Goal: Task Accomplishment & Management: Use online tool/utility

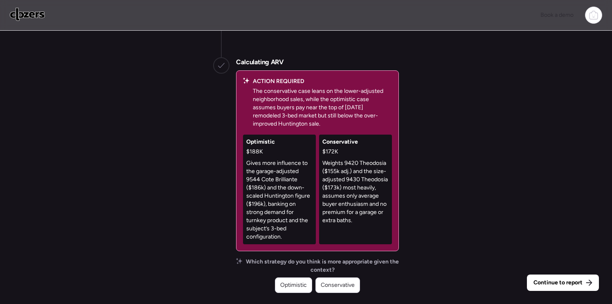
scroll to position [-1091, 0]
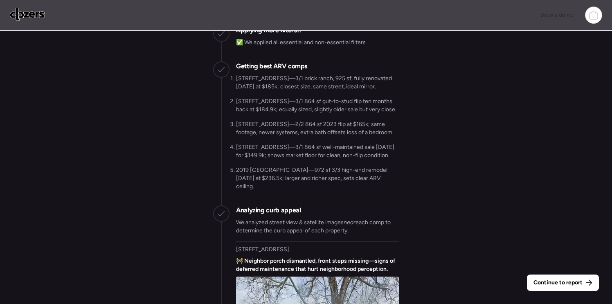
click at [573, 282] on span "Continue to report" at bounding box center [558, 283] width 49 height 8
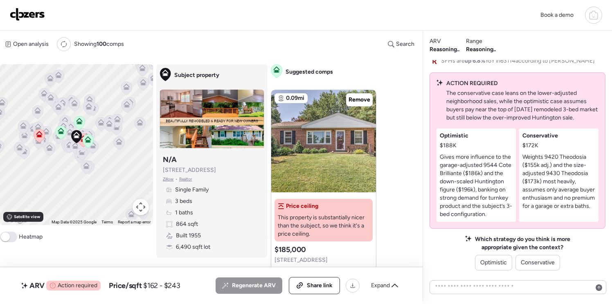
click at [16, 237] on span at bounding box center [8, 237] width 17 height 11
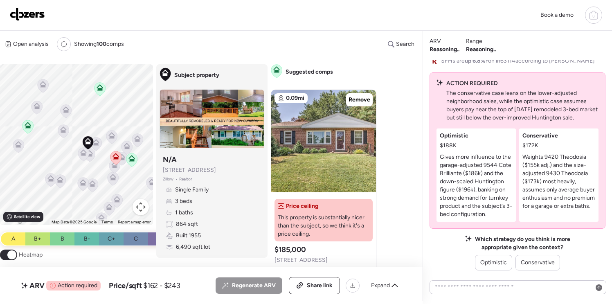
drag, startPoint x: 93, startPoint y: 93, endPoint x: 84, endPoint y: 148, distance: 56.0
click at [95, 151] on div at bounding box center [95, 144] width 11 height 15
click at [29, 124] on icon at bounding box center [27, 124] width 6 height 4
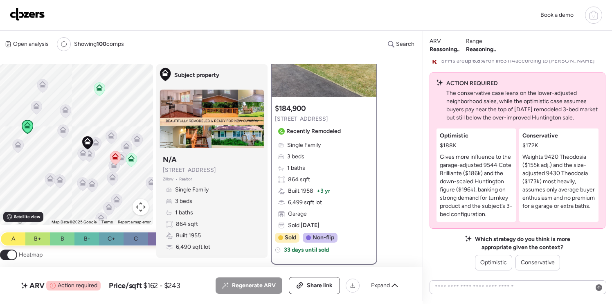
scroll to position [73, 0]
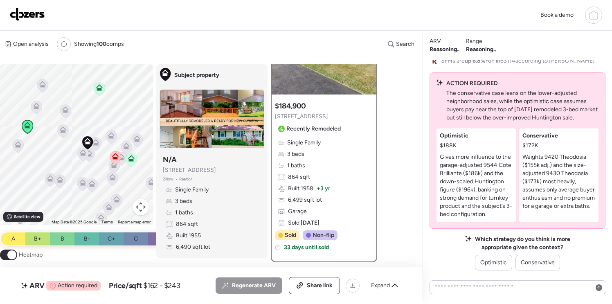
click at [343, 216] on div "Single Family 3 beds 1 baths 864 sqft Built 1958 + 3 yr 6,499 sqft lot Garage S…" at bounding box center [324, 183] width 98 height 88
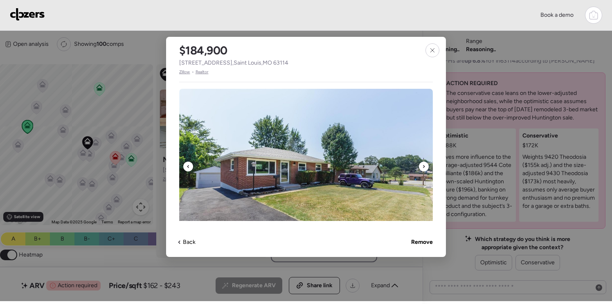
click at [424, 165] on icon at bounding box center [424, 166] width 2 height 3
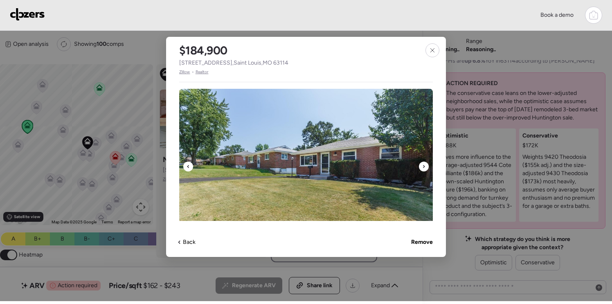
click at [424, 165] on icon at bounding box center [424, 166] width 2 height 3
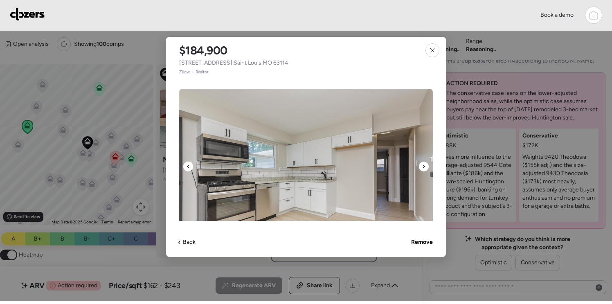
click at [424, 165] on icon at bounding box center [424, 166] width 2 height 3
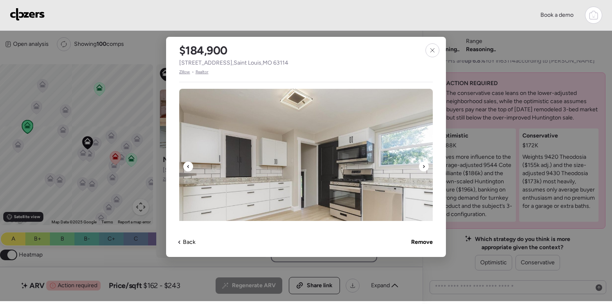
click at [424, 165] on icon at bounding box center [424, 166] width 2 height 3
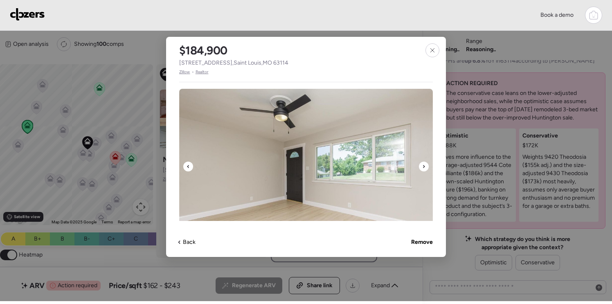
click at [424, 165] on icon at bounding box center [424, 166] width 2 height 3
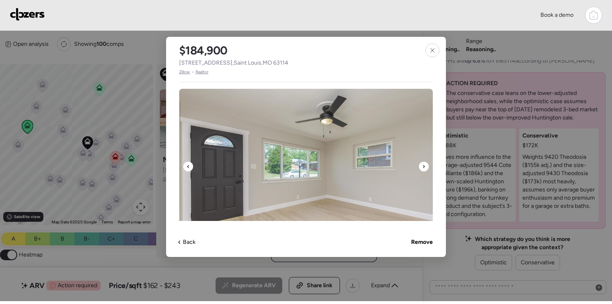
click at [424, 165] on icon at bounding box center [424, 166] width 2 height 3
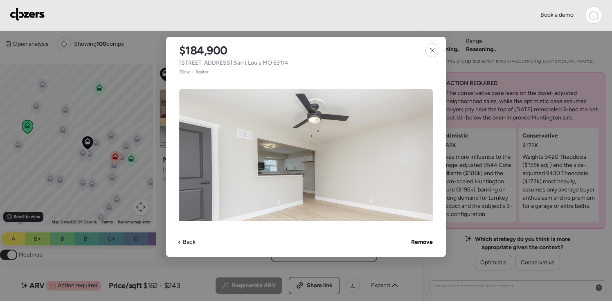
click at [492, 187] on div at bounding box center [306, 150] width 612 height 301
click at [435, 54] on div at bounding box center [433, 50] width 14 height 14
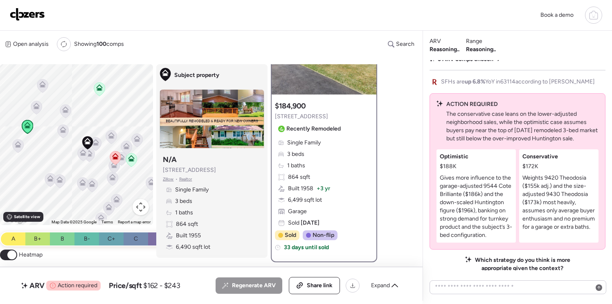
scroll to position [-26, 0]
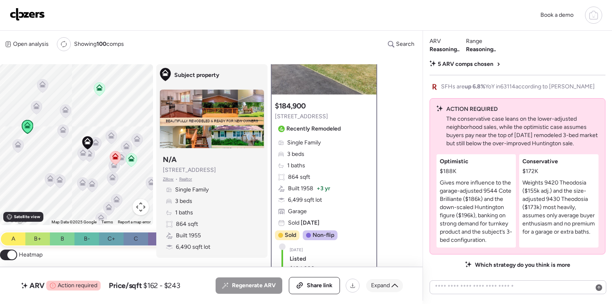
click at [390, 285] on div "Expand" at bounding box center [384, 285] width 37 height 13
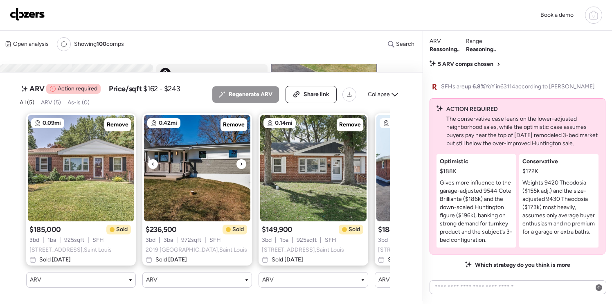
click at [214, 170] on img at bounding box center [197, 168] width 106 height 106
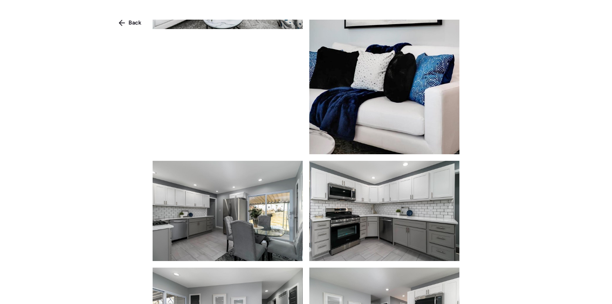
scroll to position [758, 0]
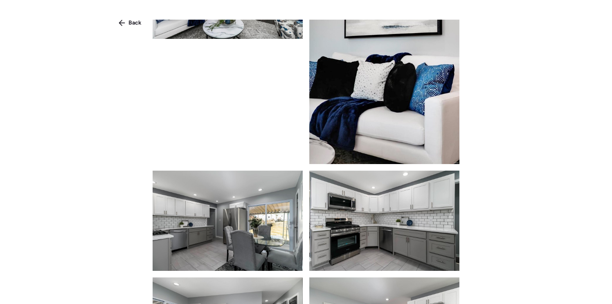
click at [122, 20] on icon at bounding box center [122, 23] width 7 height 7
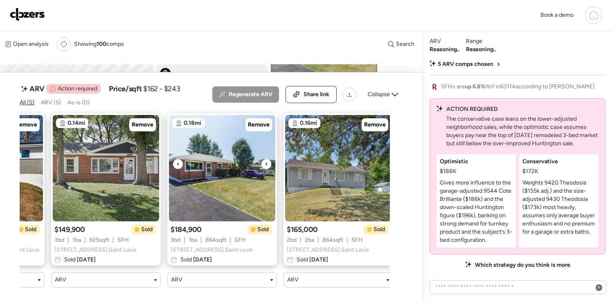
scroll to position [0, 217]
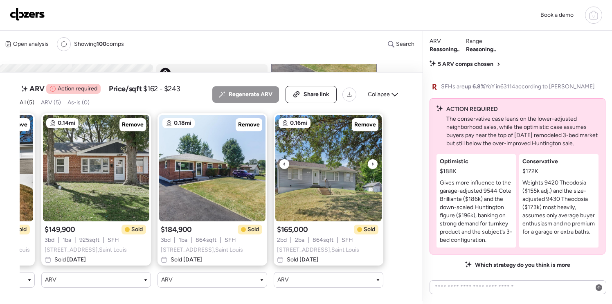
click at [371, 165] on icon at bounding box center [372, 164] width 3 height 10
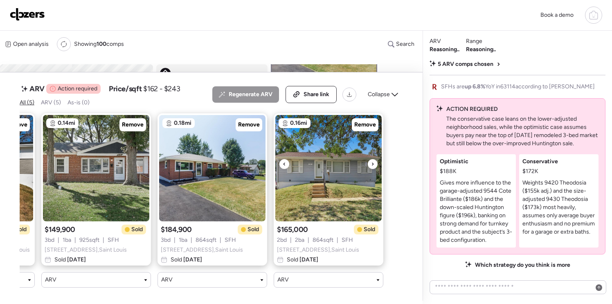
click at [371, 165] on icon at bounding box center [372, 164] width 3 height 10
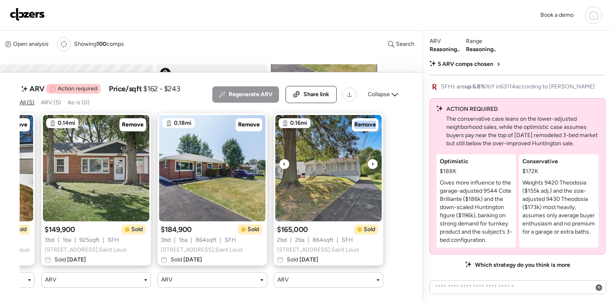
click at [371, 165] on icon at bounding box center [372, 164] width 3 height 10
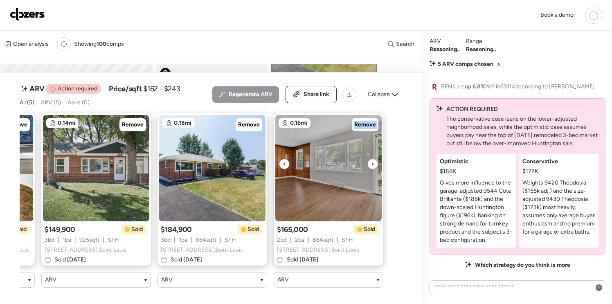
click at [371, 165] on icon at bounding box center [372, 164] width 3 height 10
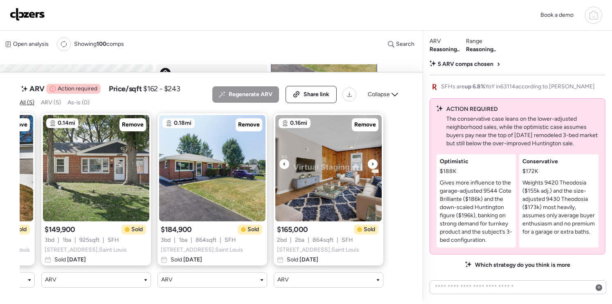
click at [371, 165] on icon at bounding box center [372, 164] width 3 height 10
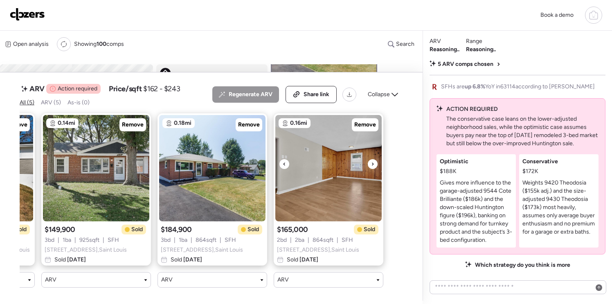
click at [371, 165] on icon at bounding box center [372, 164] width 3 height 10
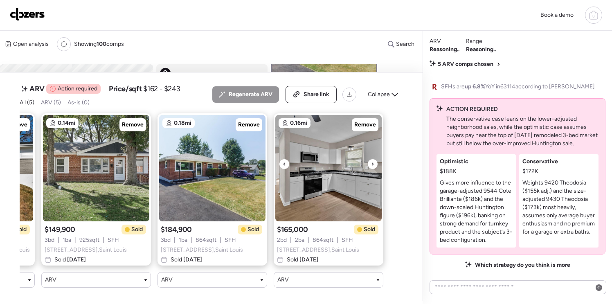
click at [371, 165] on icon at bounding box center [372, 164] width 3 height 10
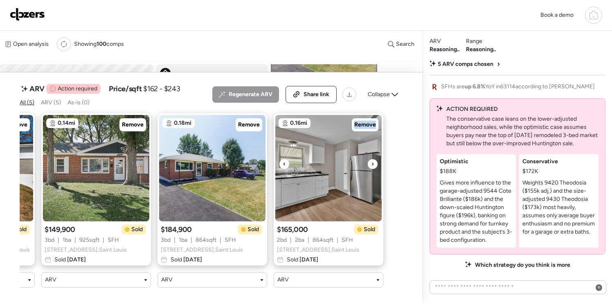
click at [372, 165] on icon at bounding box center [372, 164] width 3 height 10
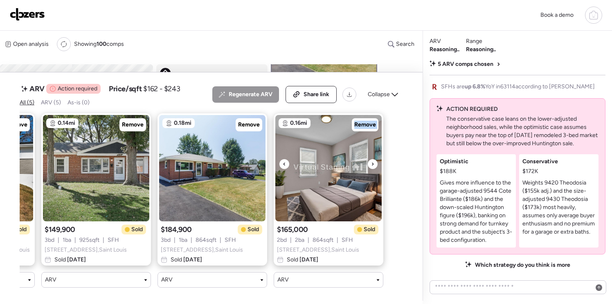
click at [372, 165] on icon at bounding box center [372, 164] width 3 height 10
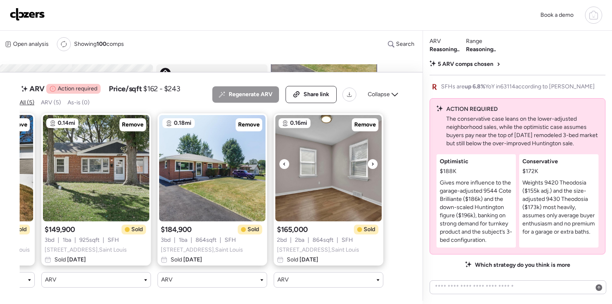
click at [372, 165] on icon at bounding box center [372, 164] width 3 height 10
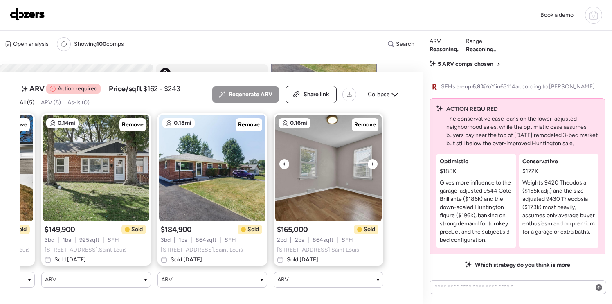
click at [372, 165] on icon at bounding box center [372, 164] width 3 height 10
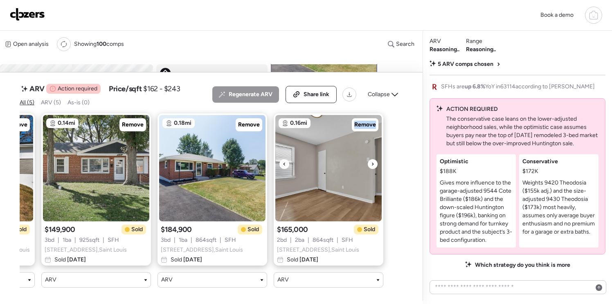
click at [372, 165] on icon at bounding box center [372, 164] width 3 height 10
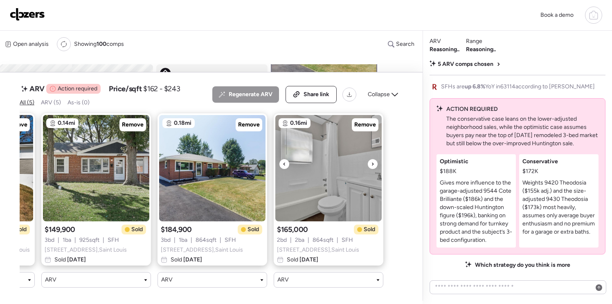
click at [372, 165] on icon at bounding box center [372, 164] width 3 height 10
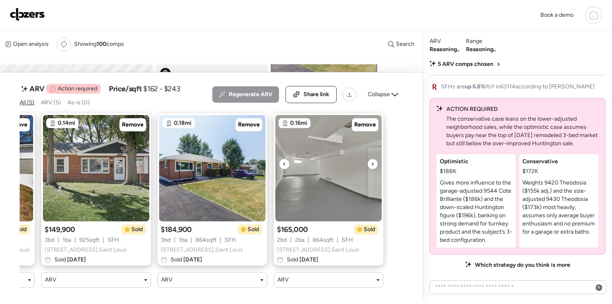
click at [372, 165] on icon at bounding box center [372, 164] width 3 height 10
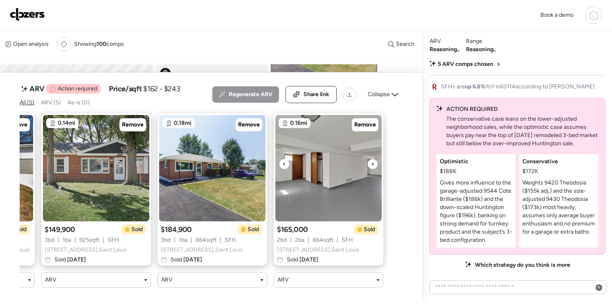
click at [372, 165] on icon at bounding box center [372, 164] width 3 height 10
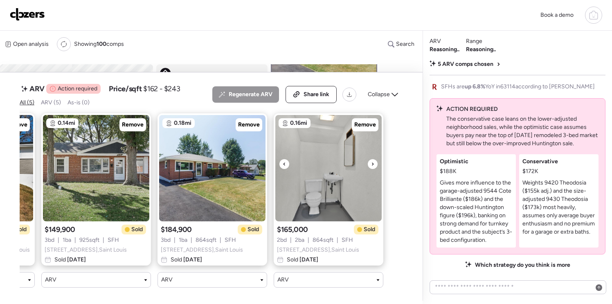
click at [372, 165] on icon at bounding box center [372, 164] width 3 height 10
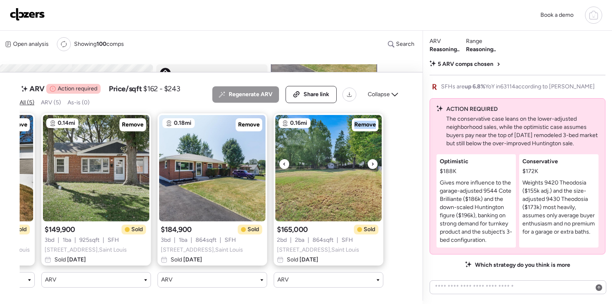
click at [372, 165] on icon at bounding box center [372, 164] width 3 height 10
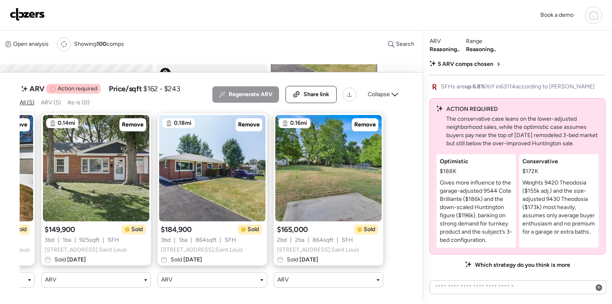
click at [394, 92] on icon at bounding box center [395, 94] width 7 height 7
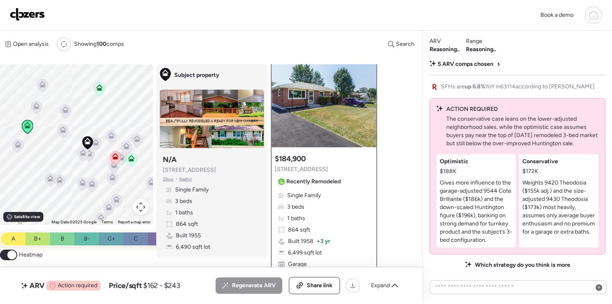
scroll to position [19, 0]
click at [367, 94] on icon at bounding box center [367, 93] width 3 height 10
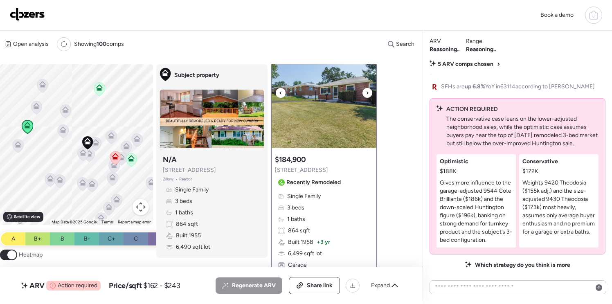
click at [367, 94] on icon at bounding box center [367, 93] width 3 height 10
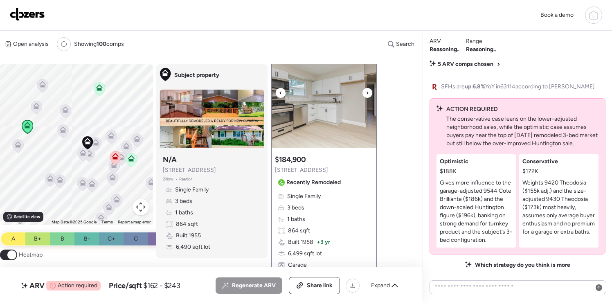
click at [367, 94] on icon at bounding box center [367, 93] width 3 height 10
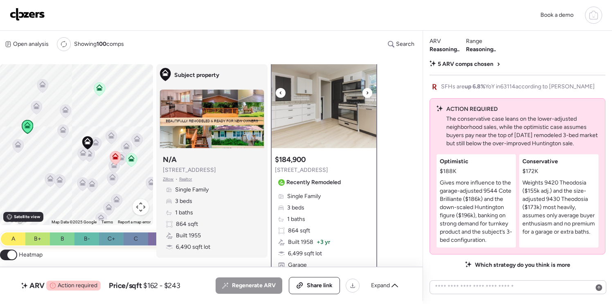
click at [367, 95] on icon at bounding box center [367, 93] width 3 height 10
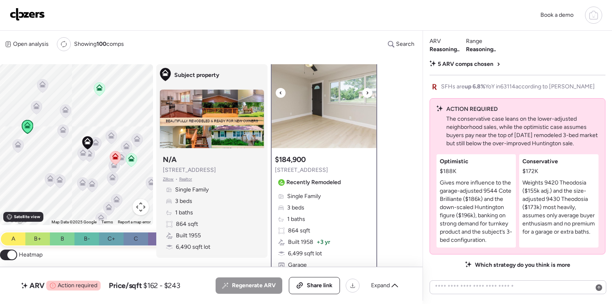
click at [367, 95] on icon at bounding box center [367, 93] width 3 height 10
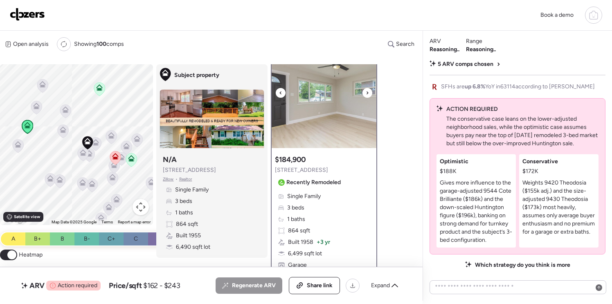
click at [367, 95] on icon at bounding box center [367, 93] width 3 height 10
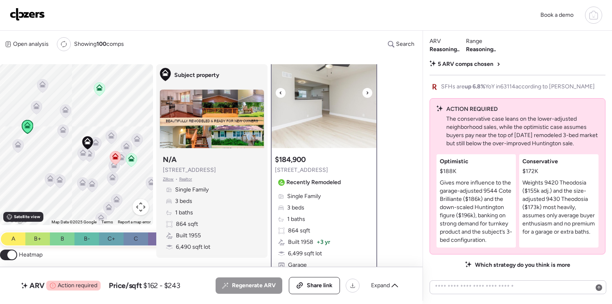
click at [367, 95] on icon at bounding box center [367, 93] width 3 height 10
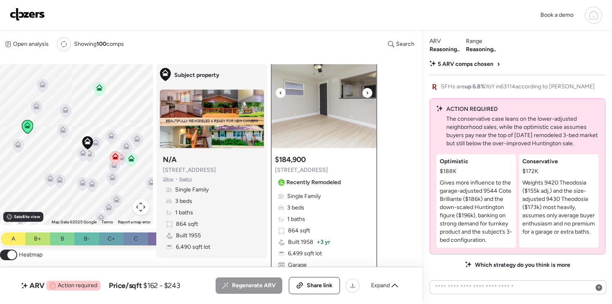
click at [367, 95] on icon at bounding box center [367, 93] width 3 height 10
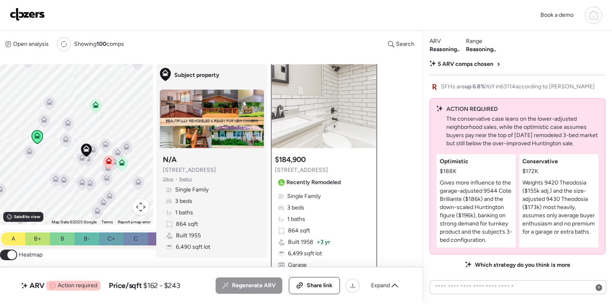
click at [37, 136] on icon at bounding box center [36, 137] width 5 height 2
click at [40, 138] on icon at bounding box center [37, 135] width 7 height 7
click at [99, 104] on icon at bounding box center [95, 106] width 11 height 14
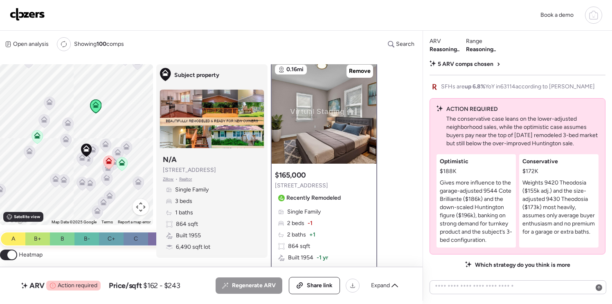
scroll to position [0, 0]
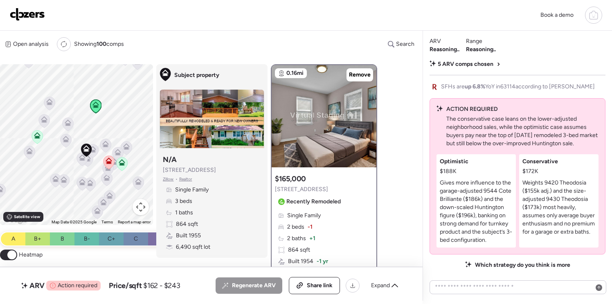
click at [34, 135] on icon at bounding box center [37, 135] width 7 height 7
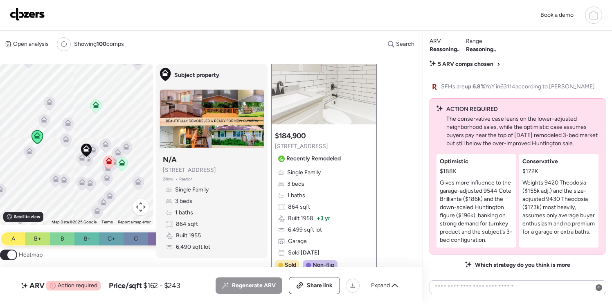
scroll to position [41, 0]
click at [95, 107] on icon at bounding box center [95, 106] width 5 height 2
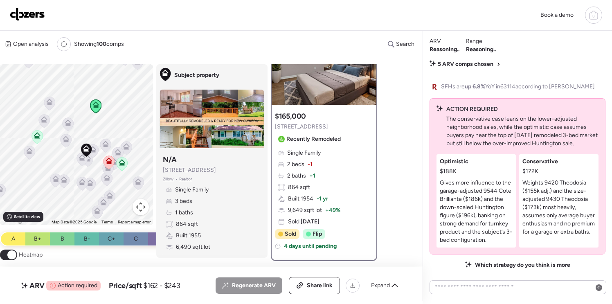
scroll to position [68, 0]
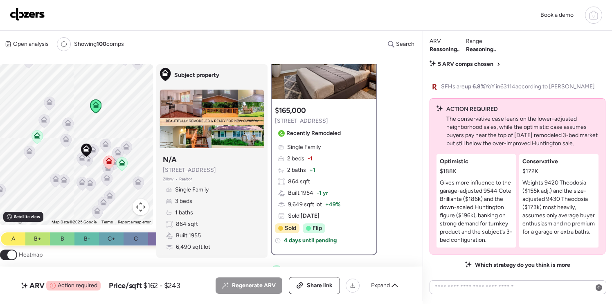
click at [37, 137] on icon at bounding box center [36, 137] width 5 height 2
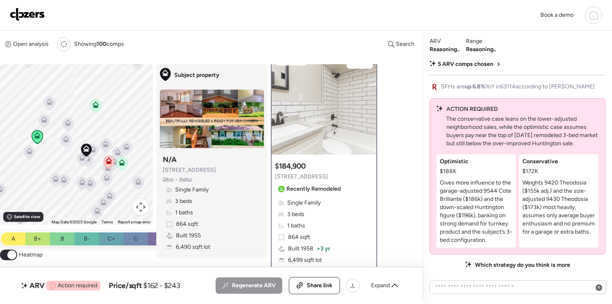
scroll to position [0, 0]
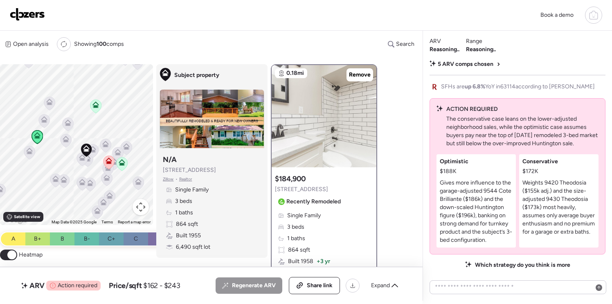
click at [123, 164] on icon at bounding box center [121, 164] width 5 height 2
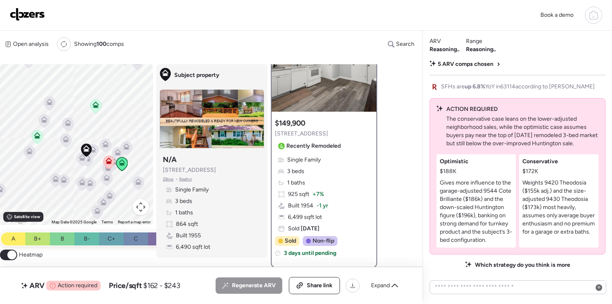
scroll to position [52, 0]
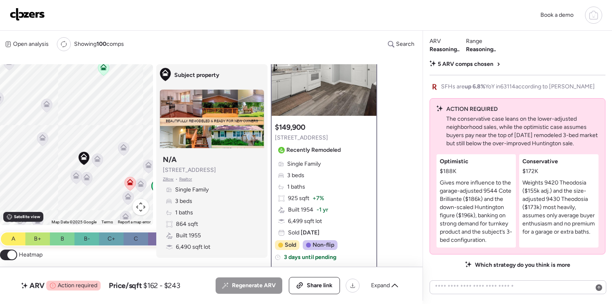
click at [130, 184] on icon at bounding box center [129, 184] width 5 height 2
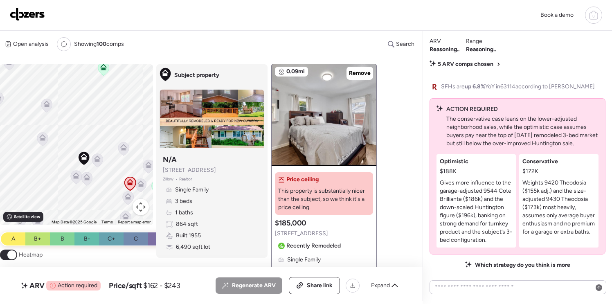
scroll to position [0, 0]
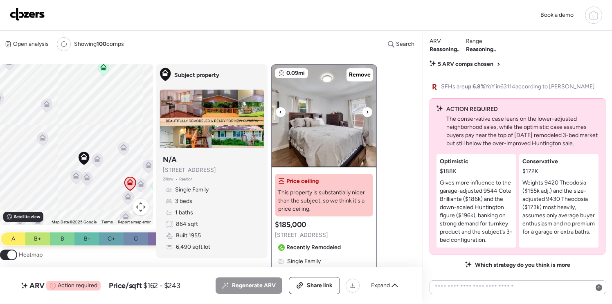
click at [364, 112] on div at bounding box center [368, 112] width 10 height 10
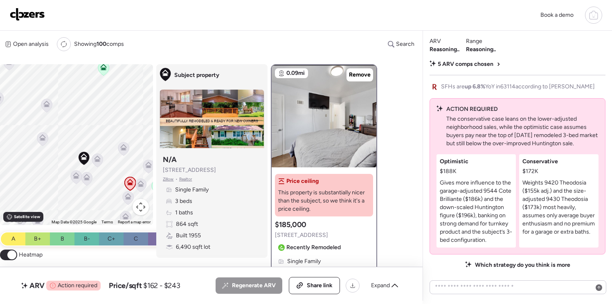
scroll to position [2, 0]
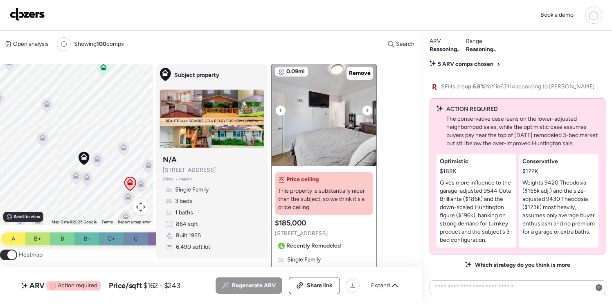
click at [363, 113] on div at bounding box center [368, 111] width 10 height 10
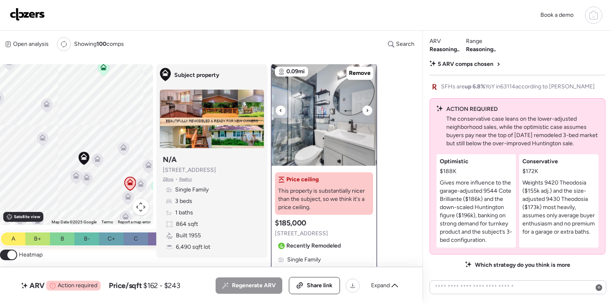
click at [363, 113] on img at bounding box center [324, 114] width 105 height 102
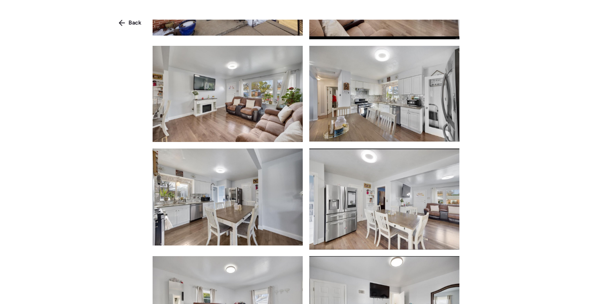
scroll to position [0, 0]
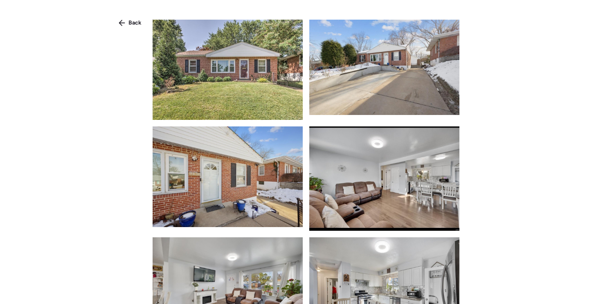
click at [130, 20] on span "Back" at bounding box center [135, 23] width 13 height 8
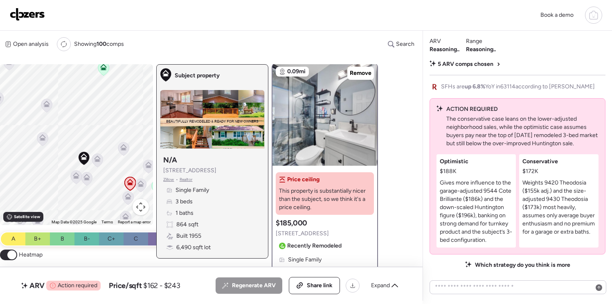
click at [84, 156] on icon at bounding box center [84, 156] width 7 height 7
click at [34, 14] on img at bounding box center [27, 14] width 35 height 13
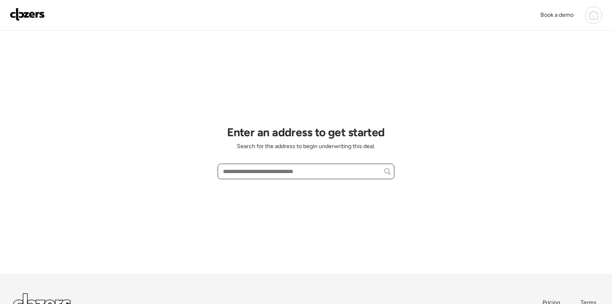
paste input "**********"
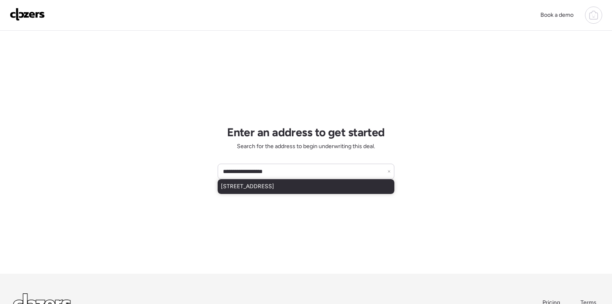
click at [257, 186] on span "[STREET_ADDRESS]" at bounding box center [247, 187] width 53 height 8
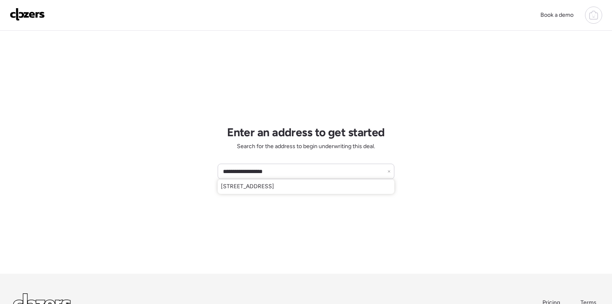
type input "**********"
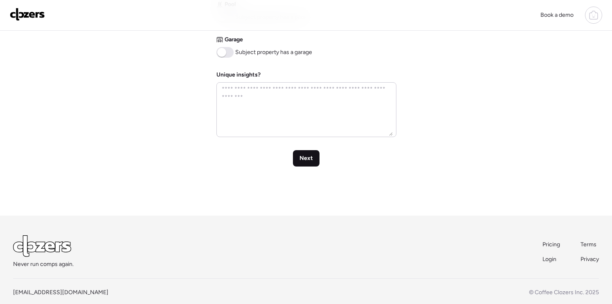
click at [302, 160] on span "Next" at bounding box center [307, 158] width 14 height 8
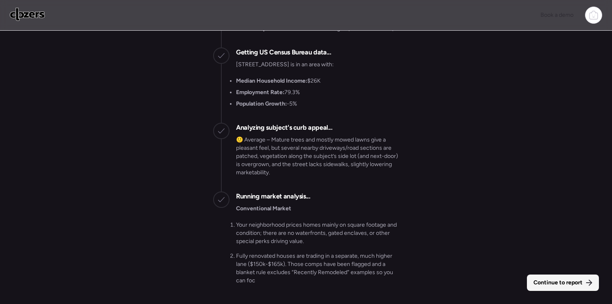
click at [566, 286] on div "Continue to report" at bounding box center [563, 283] width 72 height 16
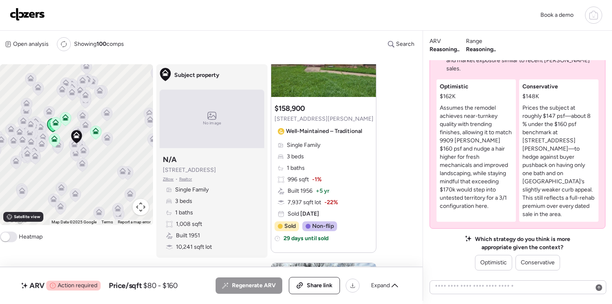
scroll to position [117, 0]
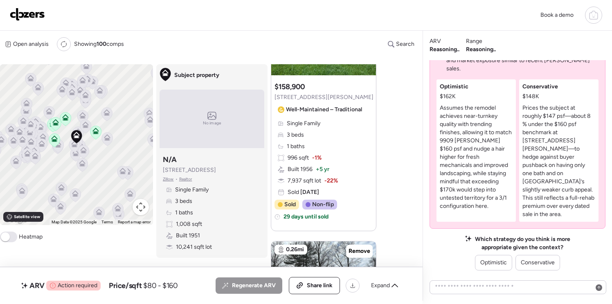
click at [13, 238] on span at bounding box center [8, 237] width 17 height 11
